Goal: Understand process/instructions: Learn how to perform a task or action

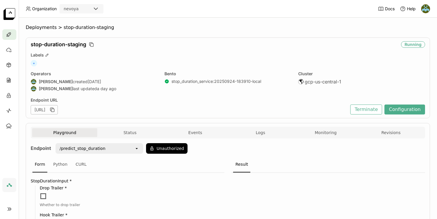
click at [232, 8] on header "Organization nevoya Docs Help" at bounding box center [218, 9] width 437 height 18
click at [240, 53] on div "Labels" at bounding box center [228, 54] width 394 height 5
click at [252, 5] on header "Organization nevoya Docs Help" at bounding box center [218, 9] width 437 height 18
click at [55, 108] on icon "button" at bounding box center [52, 110] width 6 height 6
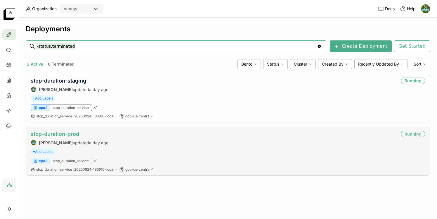
click at [67, 134] on link "stop-duration-prod" at bounding box center [55, 134] width 48 height 6
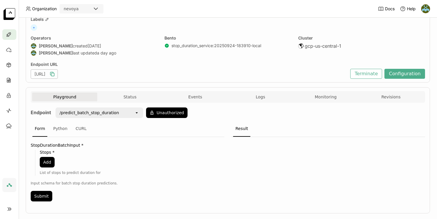
click at [55, 75] on icon "button" at bounding box center [52, 74] width 6 height 6
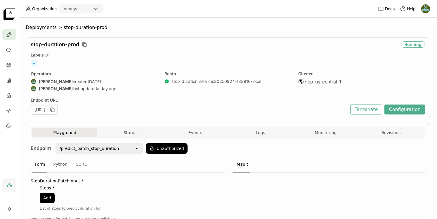
click at [131, 60] on div "+" at bounding box center [228, 63] width 394 height 6
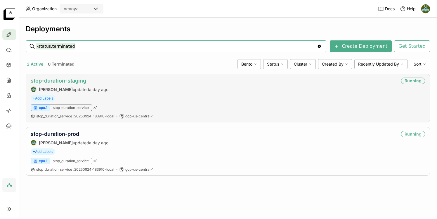
click at [77, 81] on link "stop-duration-staging" at bounding box center [59, 80] width 56 height 6
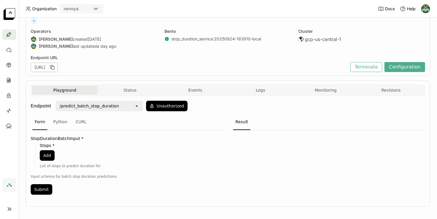
scroll to position [46, 0]
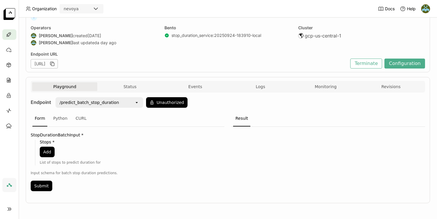
click at [137, 102] on icon "open" at bounding box center [136, 102] width 5 height 5
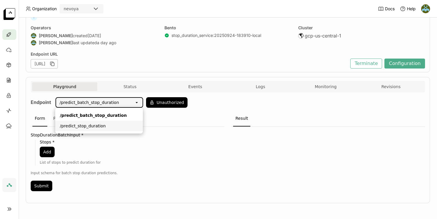
click at [93, 125] on div "/predict_stop_duration" at bounding box center [99, 126] width 78 height 6
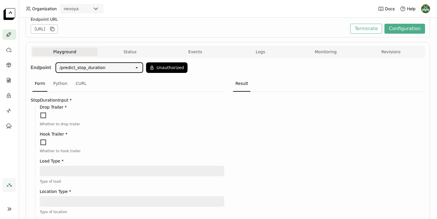
scroll to position [82, 0]
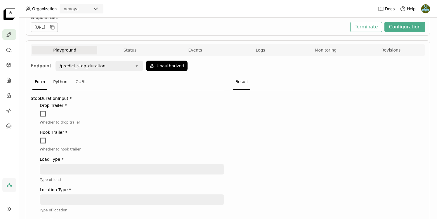
click at [61, 84] on div "Python" at bounding box center [60, 82] width 19 height 16
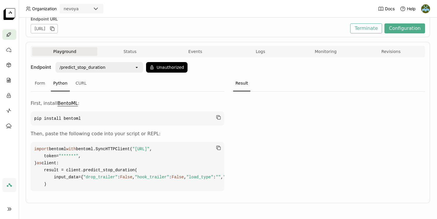
scroll to position [144, 0]
drag, startPoint x: 34, startPoint y: 84, endPoint x: 109, endPoint y: 181, distance: 121.6
click at [109, 181] on code "import bentoml with bentoml.SyncHTTPClient( "https://stop-duration-staging-28f4…" at bounding box center [128, 166] width 194 height 49
copy code "import bentoml with bentoml.SyncHTTPClient( "https://stop-duration-staging-28f4…"
click at [274, 138] on div at bounding box center [328, 142] width 194 height 103
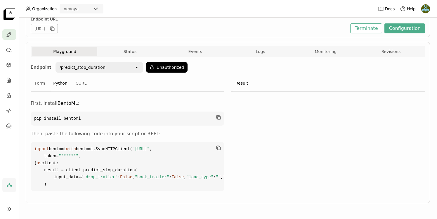
click at [298, 139] on div at bounding box center [328, 142] width 194 height 103
click at [120, 174] on span "False" at bounding box center [126, 176] width 12 height 5
click at [299, 174] on span """" at bounding box center [301, 176] width 5 height 5
click at [262, 174] on span """" at bounding box center [264, 176] width 5 height 5
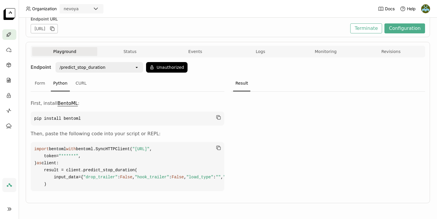
click at [262, 174] on span """" at bounding box center [264, 176] width 5 height 5
